Goal: Use online tool/utility: Utilize a website feature to perform a specific function

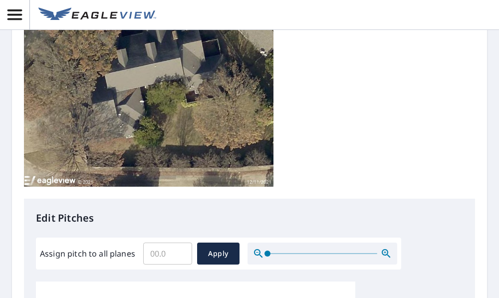
scroll to position [200, 0]
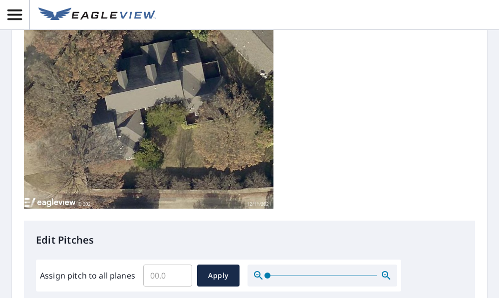
click at [167, 261] on input "Assign pitch to all planes" at bounding box center [167, 275] width 49 height 28
click at [181, 261] on input "0.1" at bounding box center [167, 275] width 49 height 28
click at [181, 261] on input "0.2" at bounding box center [167, 275] width 49 height 28
click at [181, 261] on input "0.3" at bounding box center [167, 275] width 49 height 28
click at [181, 261] on input "0.4" at bounding box center [167, 275] width 49 height 28
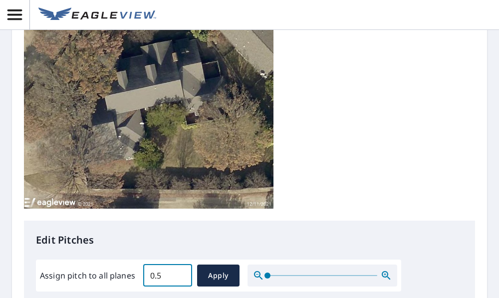
click at [180, 261] on input "0.5" at bounding box center [167, 275] width 49 height 28
click at [179, 261] on input "0.6" at bounding box center [167, 275] width 49 height 28
click at [179, 261] on input "0.7" at bounding box center [167, 275] width 49 height 28
click at [179, 261] on input "1.9" at bounding box center [167, 275] width 49 height 28
click at [182, 261] on input "4.7" at bounding box center [167, 275] width 49 height 28
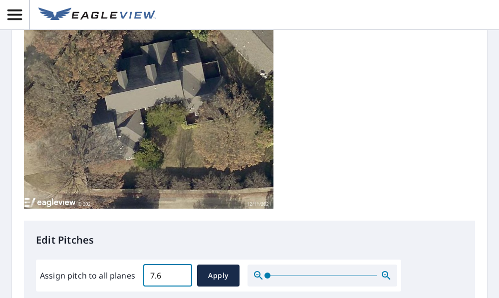
click at [182, 261] on input "7.6" at bounding box center [167, 275] width 49 height 28
click at [182, 261] on input "7.9" at bounding box center [167, 275] width 49 height 28
type input "8"
click at [181, 261] on input "8" at bounding box center [167, 275] width 49 height 28
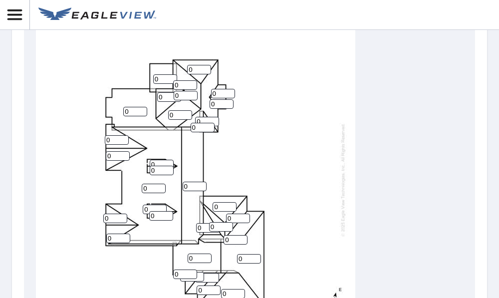
scroll to position [493, 0]
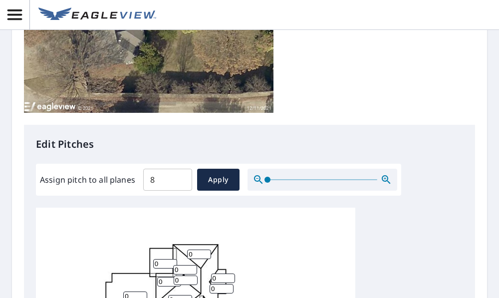
scroll to position [143, 0]
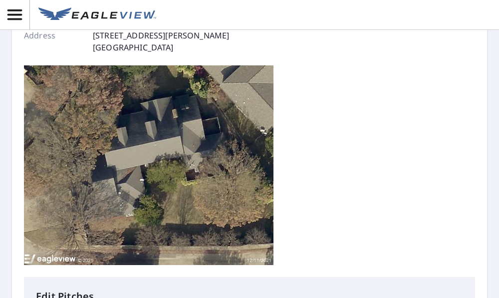
type input "8"
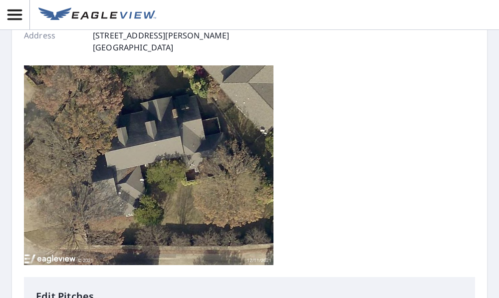
type input "8"
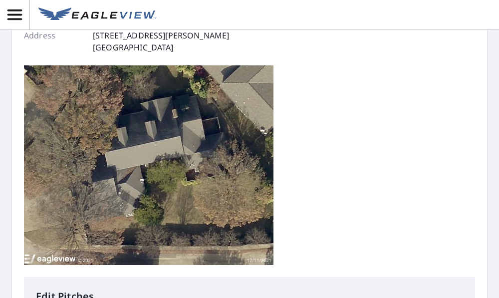
type input "8"
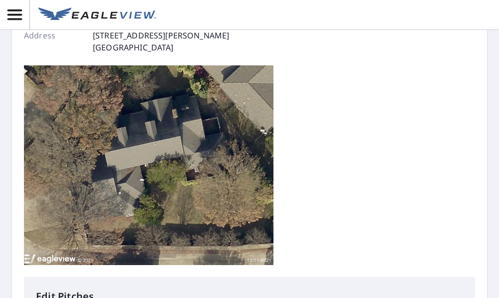
type input "8"
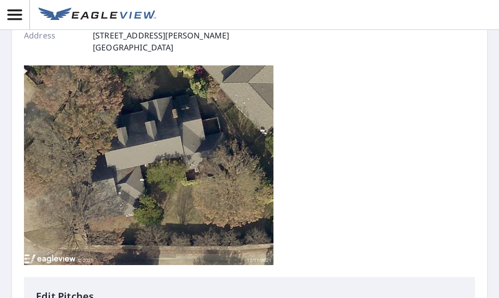
type input "8"
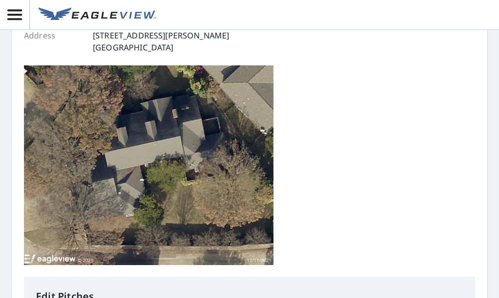
type input "8"
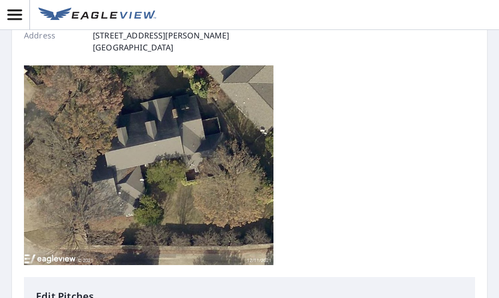
type input "8"
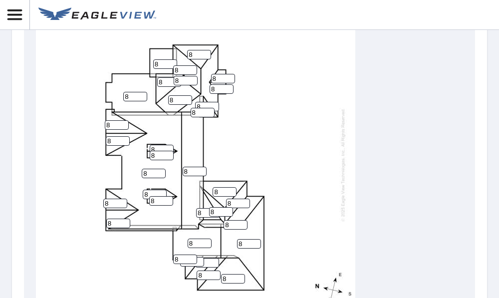
scroll to position [528, 0]
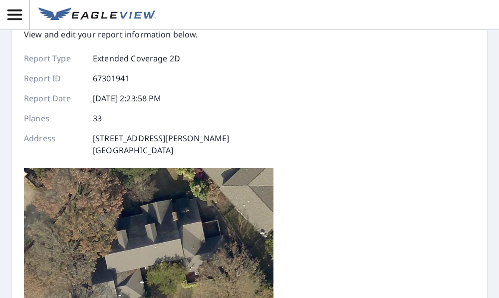
scroll to position [250, 0]
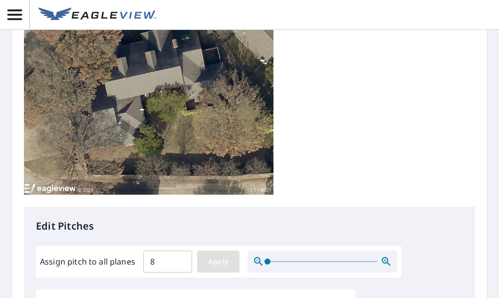
click at [222, 256] on span "Apply" at bounding box center [218, 262] width 26 height 12
click at [265, 258] on span at bounding box center [267, 261] width 6 height 6
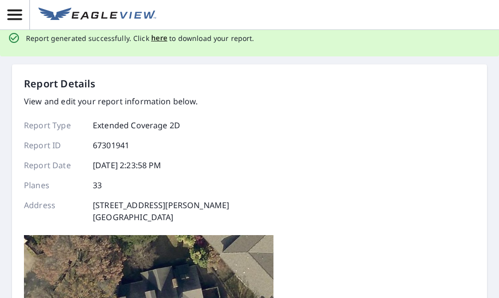
scroll to position [0, 0]
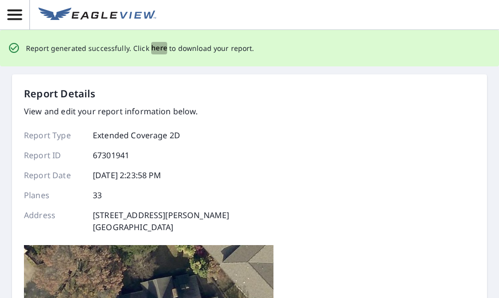
click at [157, 48] on span "here" at bounding box center [159, 48] width 16 height 12
